Goal: Transaction & Acquisition: Obtain resource

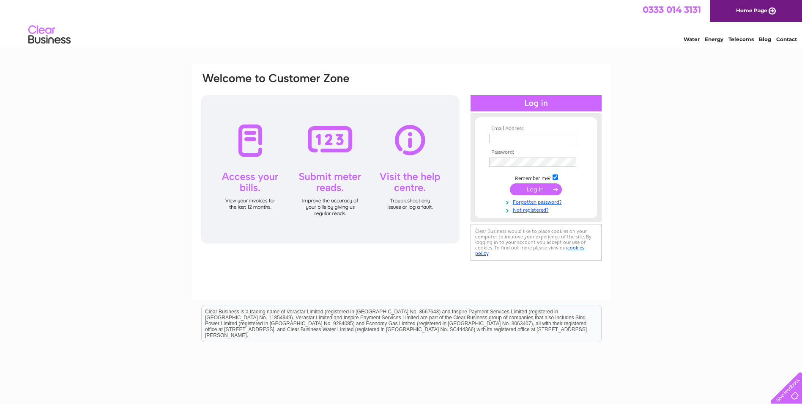
type input "[PERSON_NAME][EMAIL_ADDRESS][PERSON_NAME][DOMAIN_NAME][PERSON_NAME]"
click at [539, 189] on input "submit" at bounding box center [536, 189] width 52 height 12
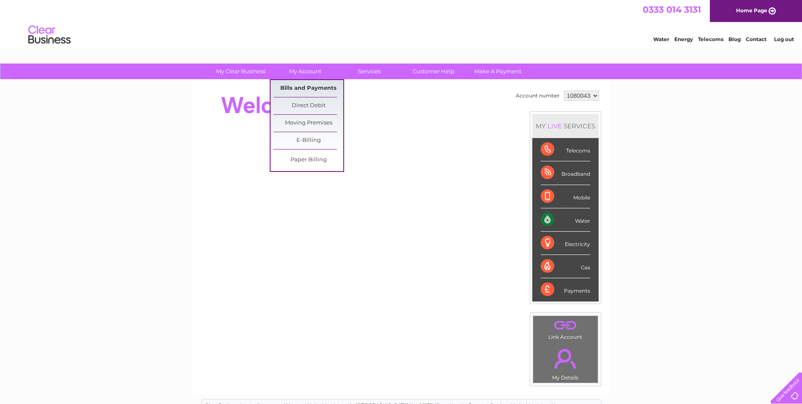
click at [299, 85] on link "Bills and Payments" at bounding box center [309, 88] width 70 height 17
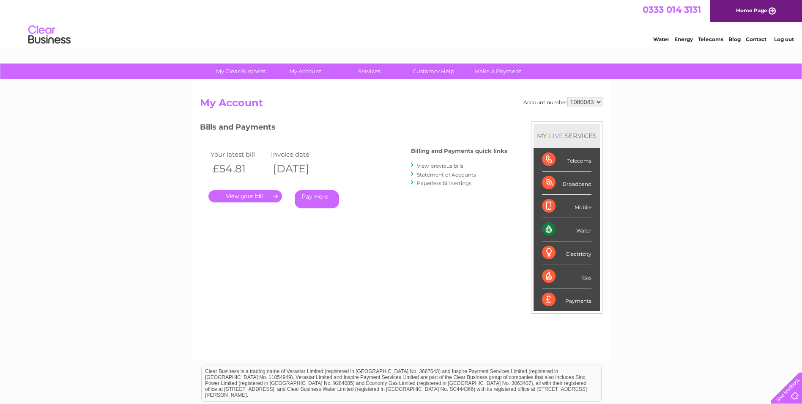
click at [258, 197] on link "." at bounding box center [246, 196] width 74 height 12
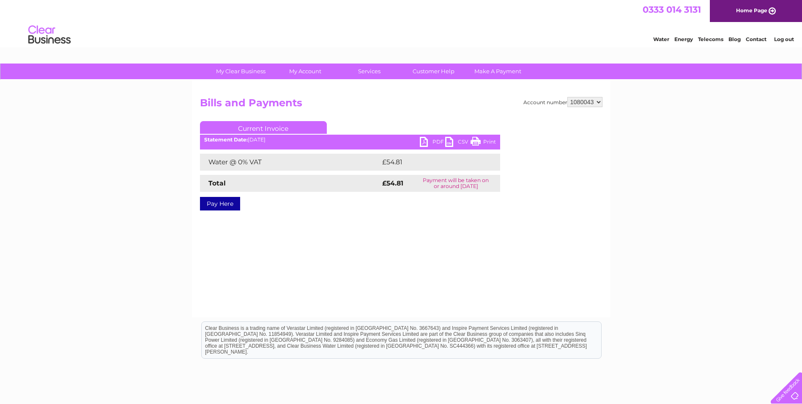
click at [423, 141] on link "PDF" at bounding box center [432, 143] width 25 height 12
click at [598, 101] on select "1080043 1080047" at bounding box center [585, 102] width 35 height 10
select select "1080047"
click at [568, 97] on select "1080043 1080047" at bounding box center [585, 102] width 35 height 10
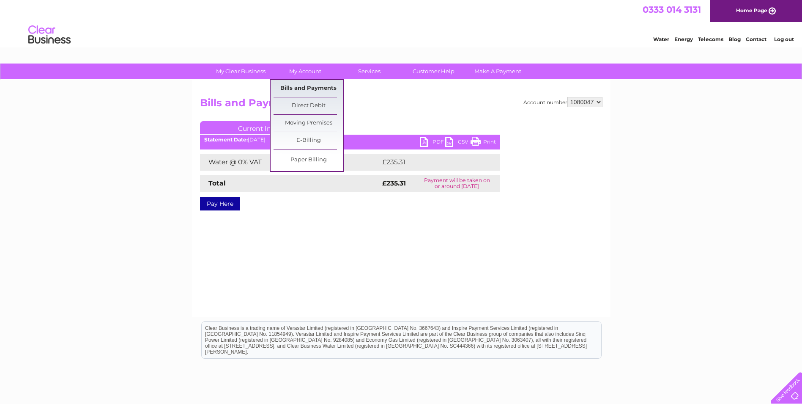
click at [313, 88] on link "Bills and Payments" at bounding box center [309, 88] width 70 height 17
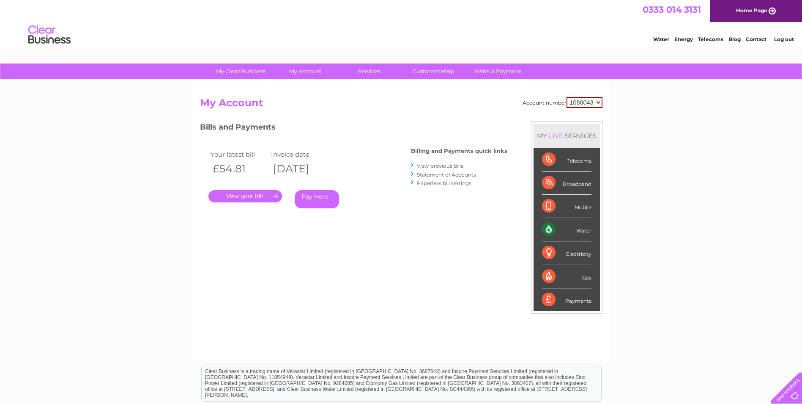
click at [598, 101] on select "1080043 1080047" at bounding box center [585, 102] width 36 height 11
select select "1080047"
click at [567, 97] on select "1080043 1080047" at bounding box center [585, 102] width 36 height 11
click at [241, 196] on link "." at bounding box center [246, 196] width 74 height 12
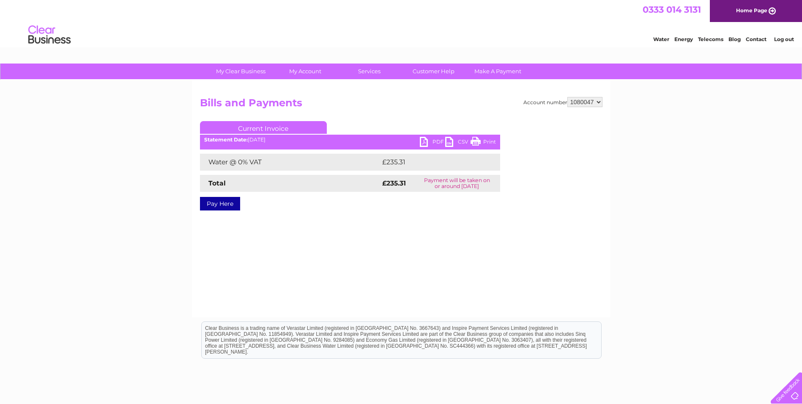
click at [426, 139] on link "PDF" at bounding box center [432, 143] width 25 height 12
